Goal: Obtain resource: Obtain resource

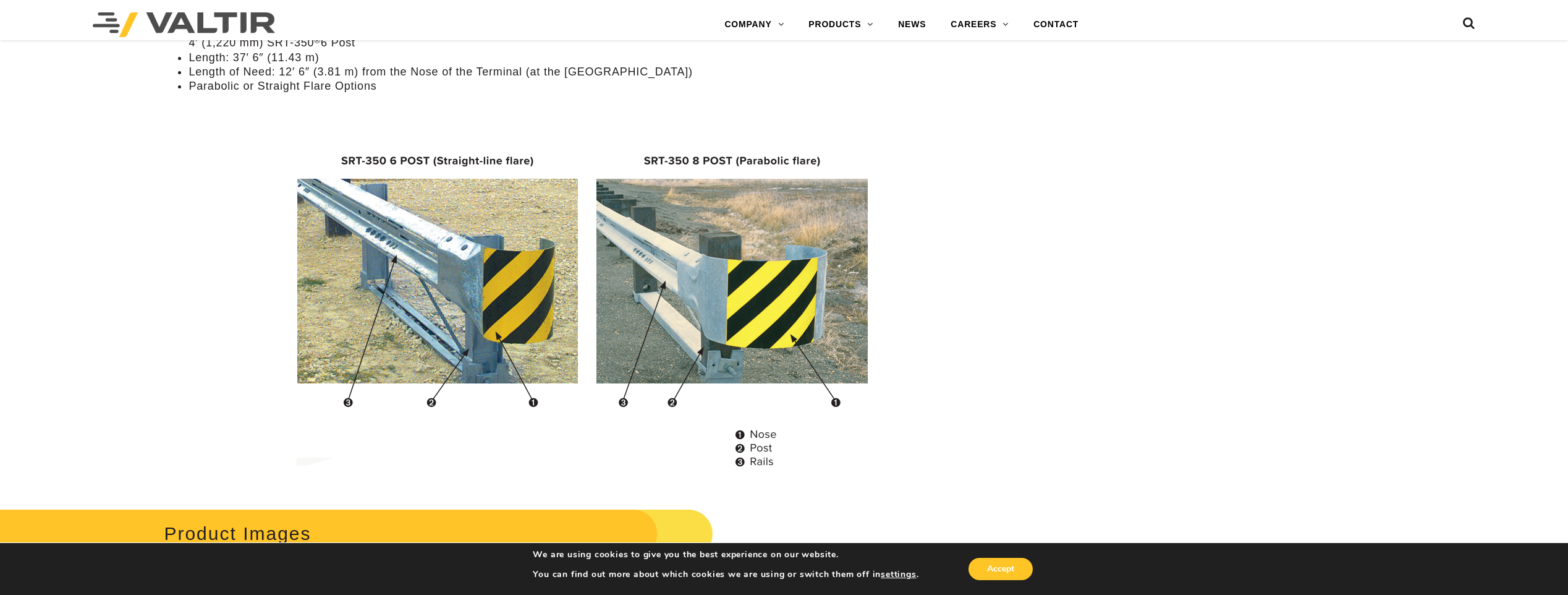
scroll to position [1113, 0]
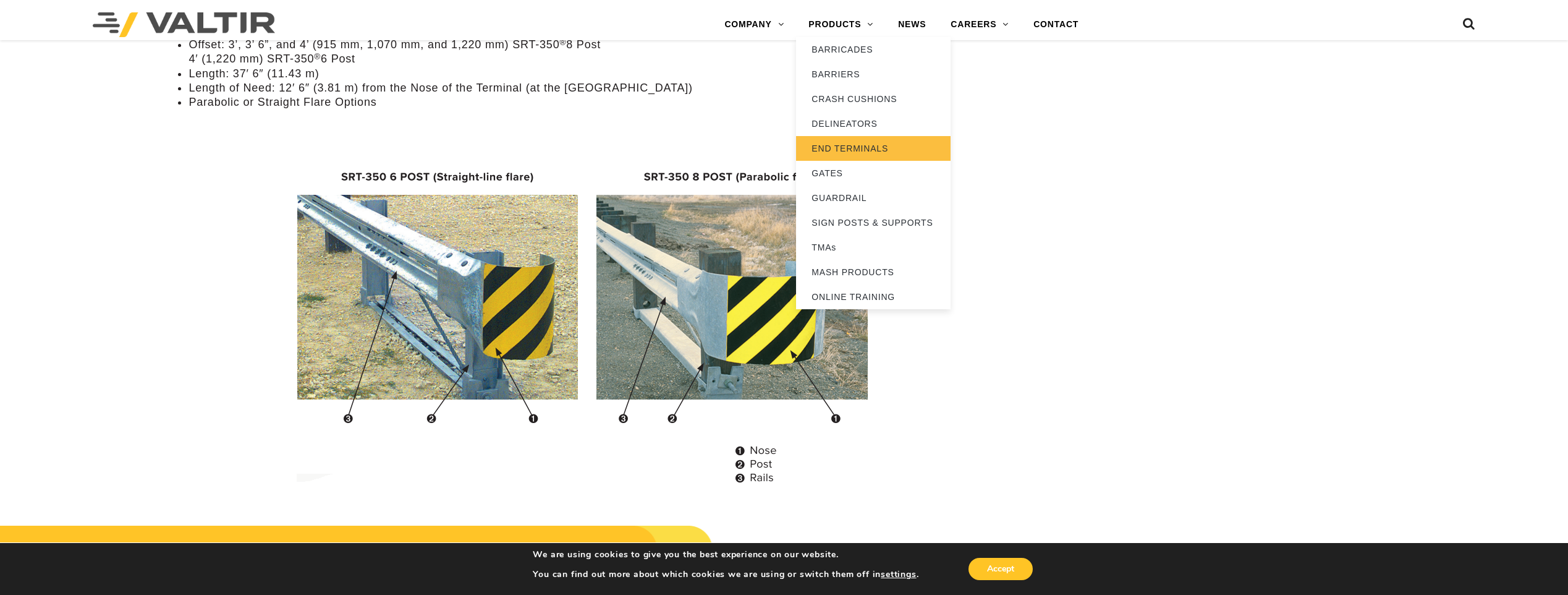
click at [852, 148] on link "END TERMINALS" at bounding box center [873, 148] width 154 height 25
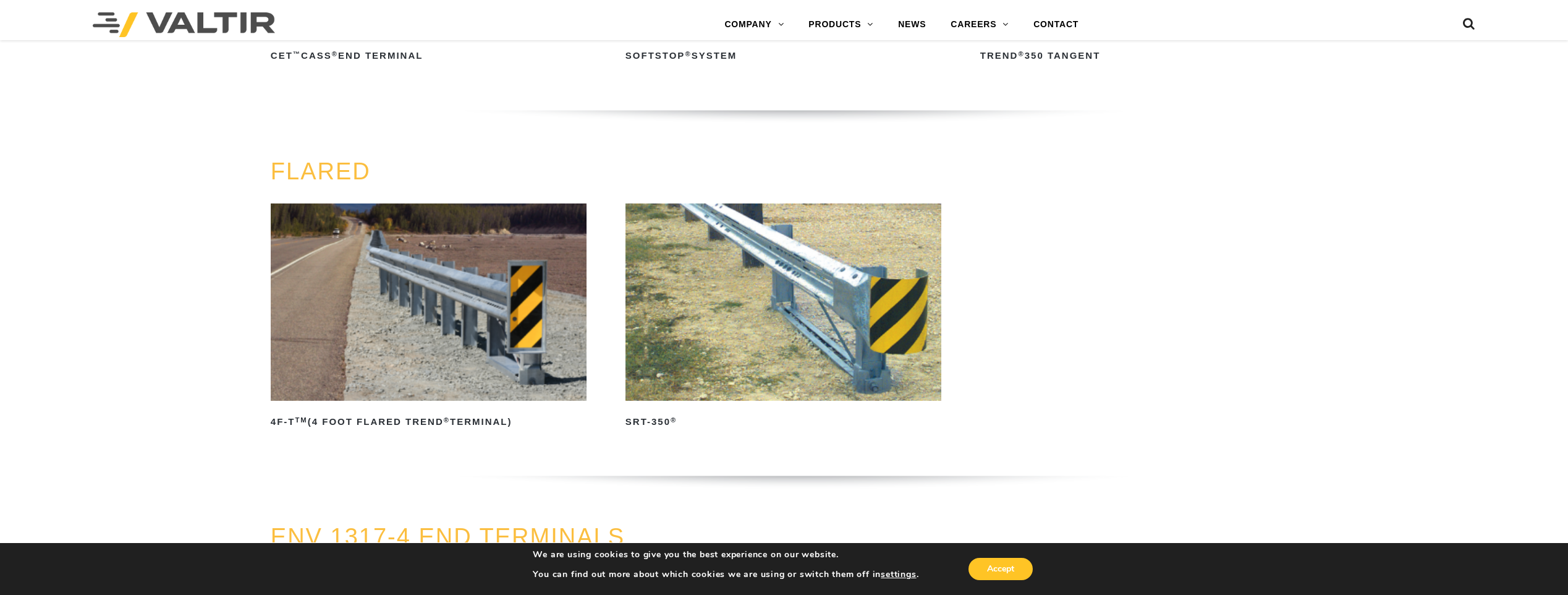
scroll to position [1361, 0]
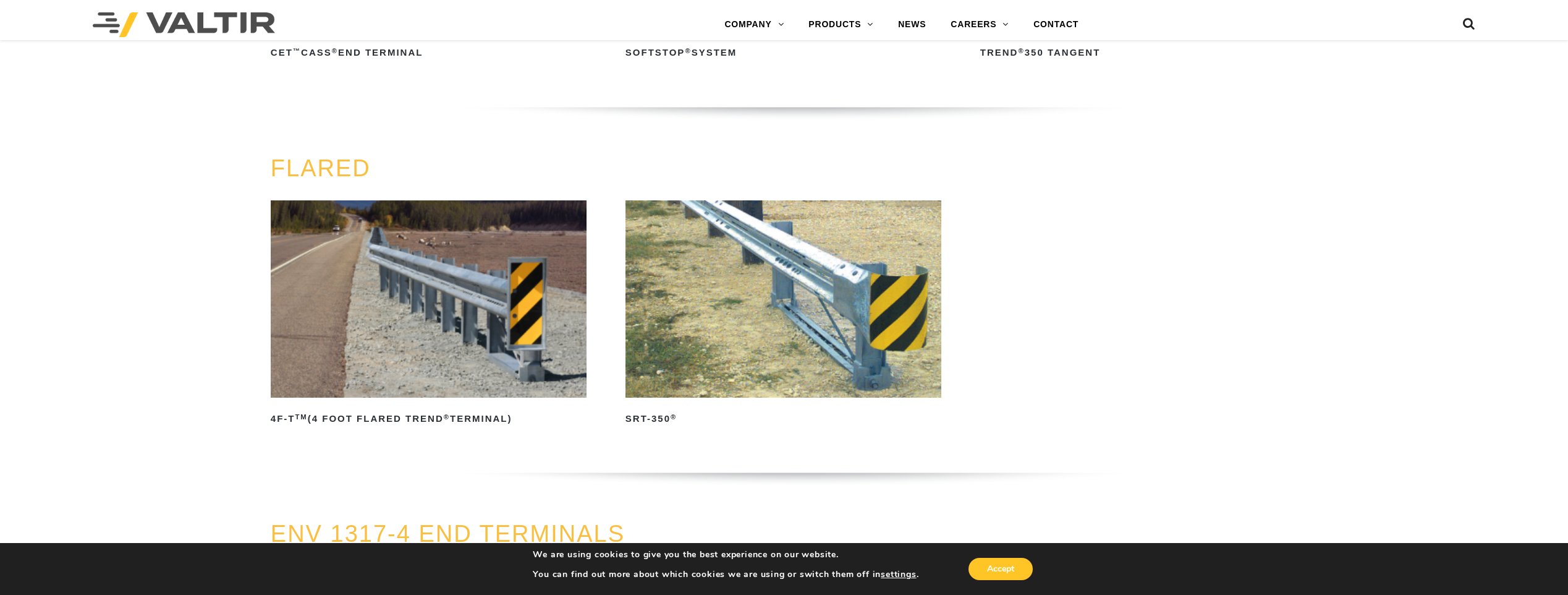
click at [780, 323] on img at bounding box center [783, 299] width 316 height 197
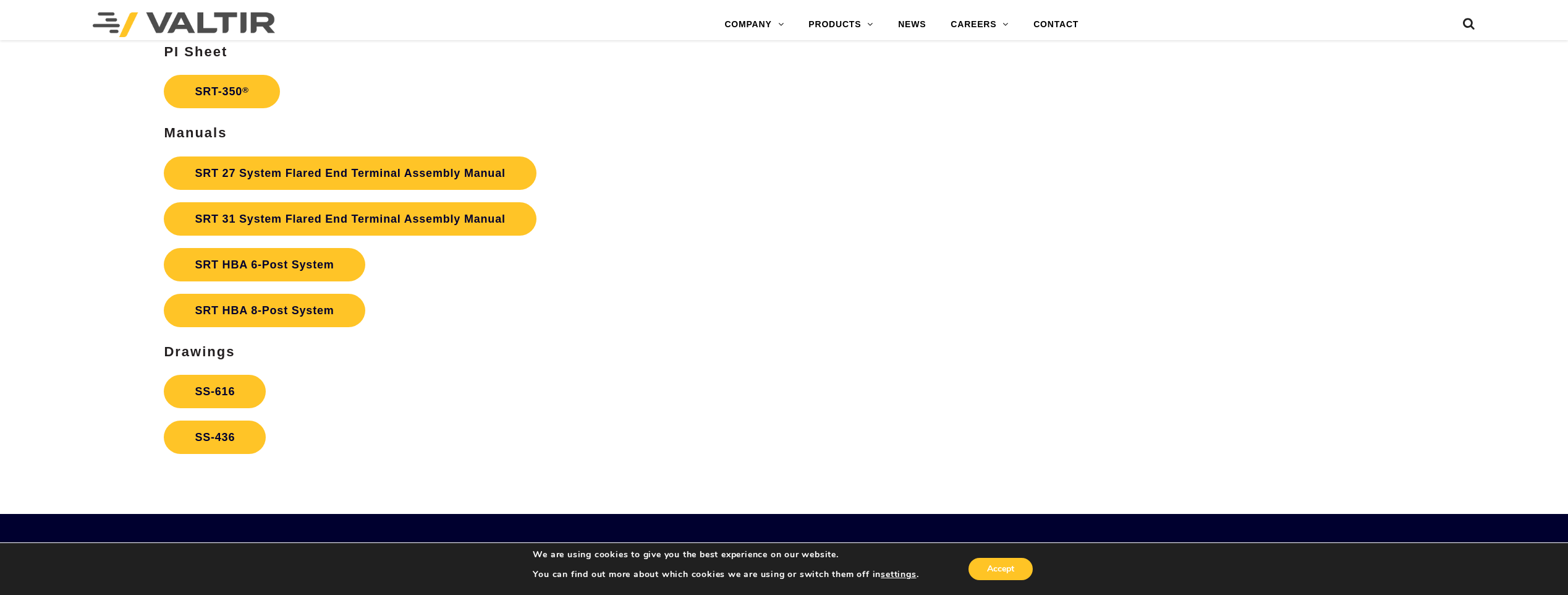
scroll to position [2412, 0]
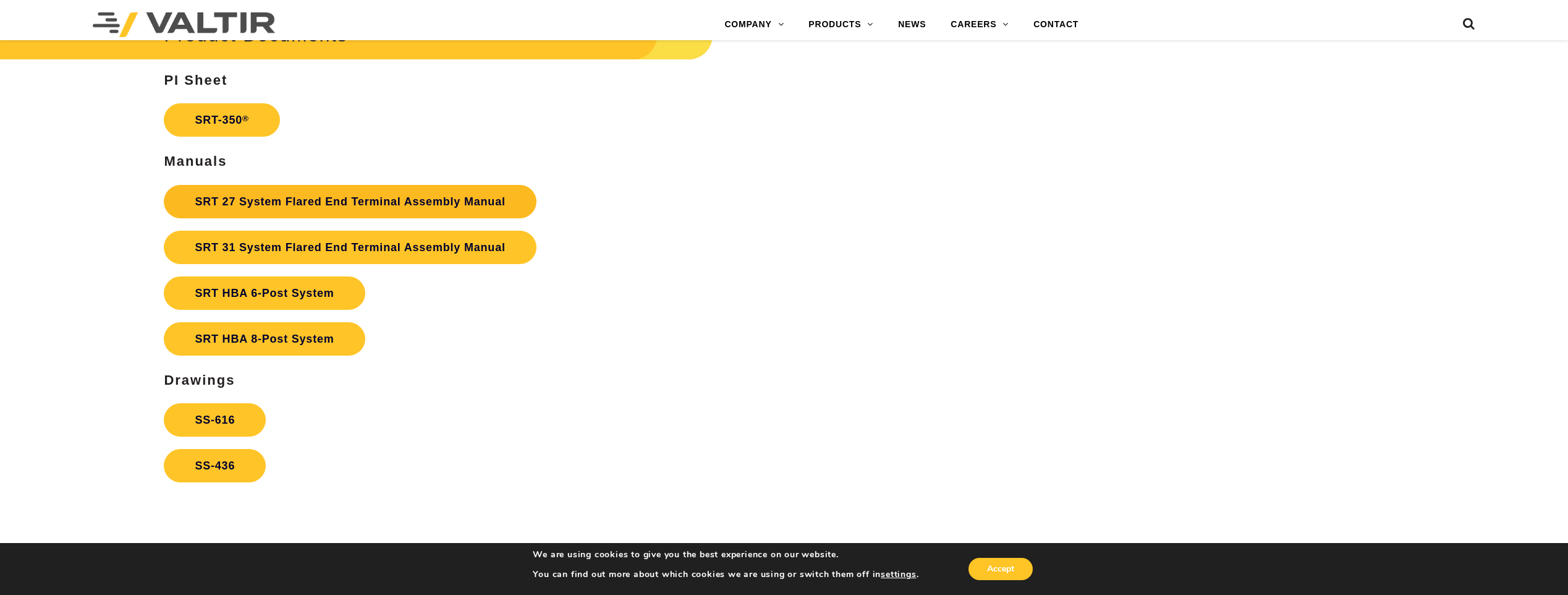
click at [459, 196] on link "SRT 27 System Flared End Terminal Assembly Manual" at bounding box center [350, 201] width 372 height 34
click at [226, 416] on link "SS-616" at bounding box center [215, 420] width 102 height 34
